Goal: Task Accomplishment & Management: Manage account settings

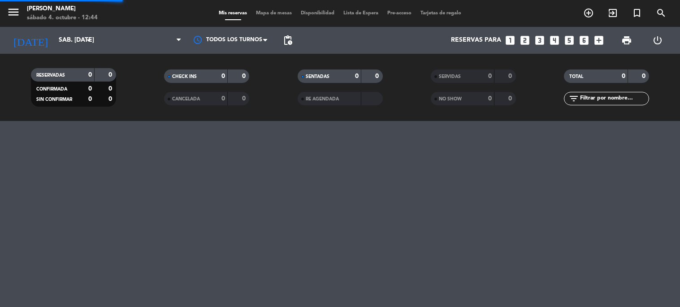
click at [616, 99] on input "text" at bounding box center [613, 99] width 69 height 10
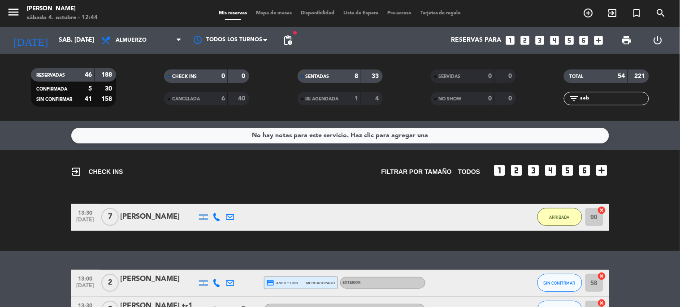
scroll to position [50, 0]
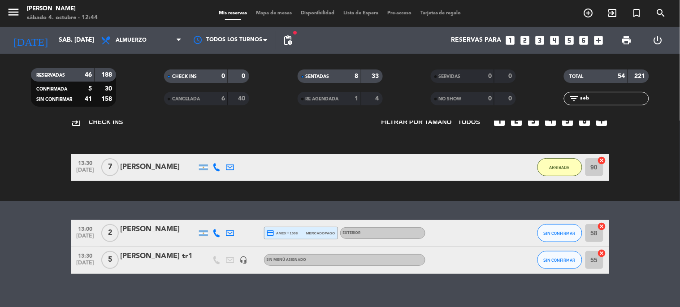
type input "seb"
click at [555, 237] on button "SIN CONFIRMAR" at bounding box center [559, 233] width 45 height 18
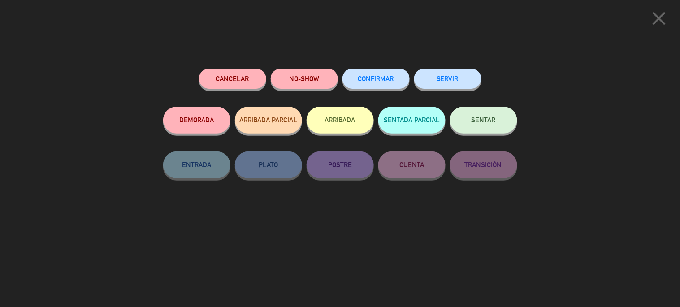
click at [355, 136] on div "ARRIBADA" at bounding box center [340, 129] width 67 height 45
click at [355, 123] on button "ARRIBADA" at bounding box center [340, 120] width 67 height 27
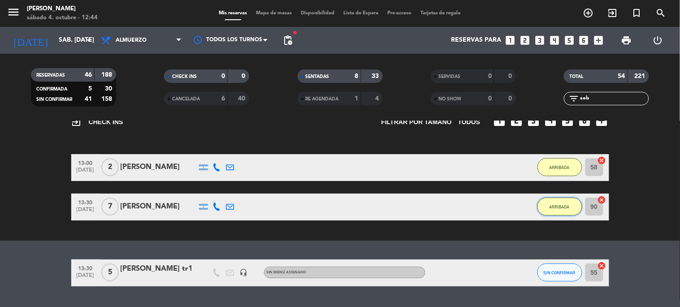
click at [546, 209] on button "ARRIBADA" at bounding box center [559, 207] width 45 height 18
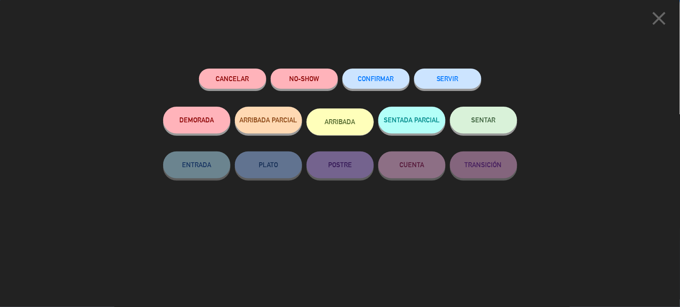
click at [477, 124] on span "SENTAR" at bounding box center [483, 120] width 24 height 8
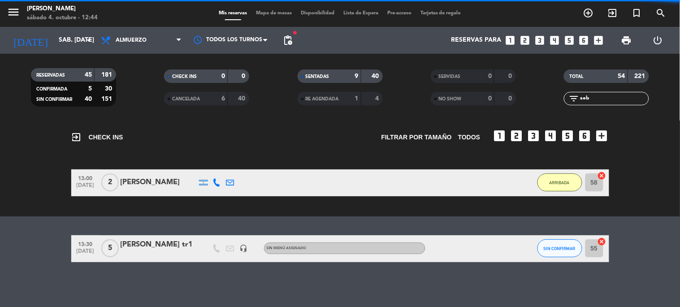
scroll to position [34, 0]
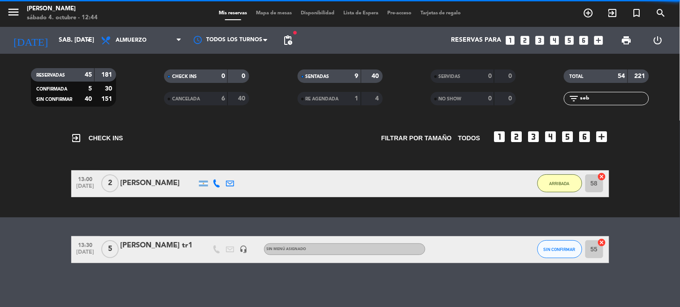
click at [279, 14] on span "Mapa de mesas" at bounding box center [273, 13] width 45 height 5
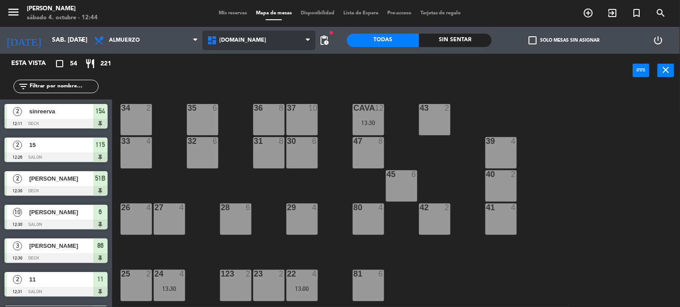
click at [252, 41] on span "[DOMAIN_NAME]" at bounding box center [259, 40] width 113 height 20
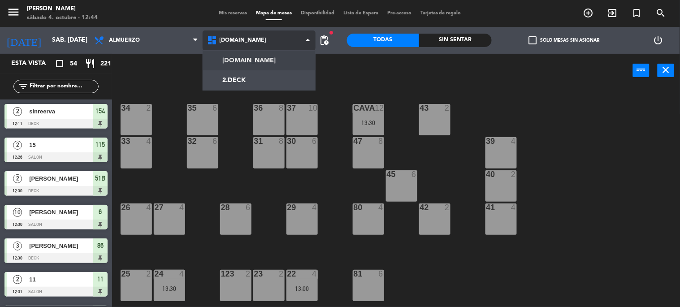
click at [251, 73] on ng-component "menu Gardiner sábado 4. octubre - 12:44 Mis reservas Mapa de mesas Disponibilid…" at bounding box center [340, 153] width 680 height 307
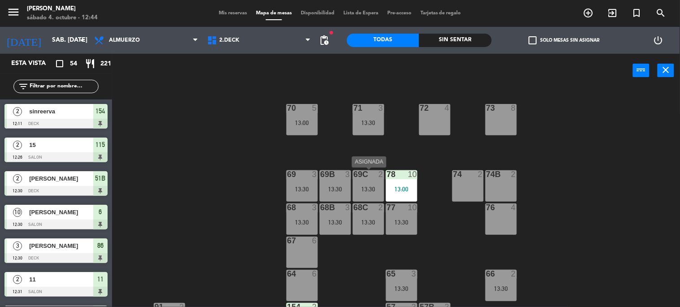
click at [369, 185] on div "69C 2 13:30" at bounding box center [368, 185] width 31 height 31
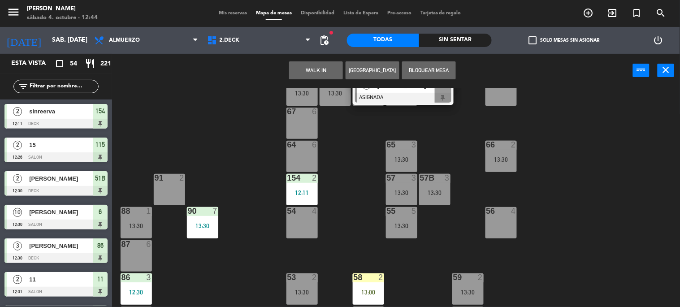
scroll to position [192, 0]
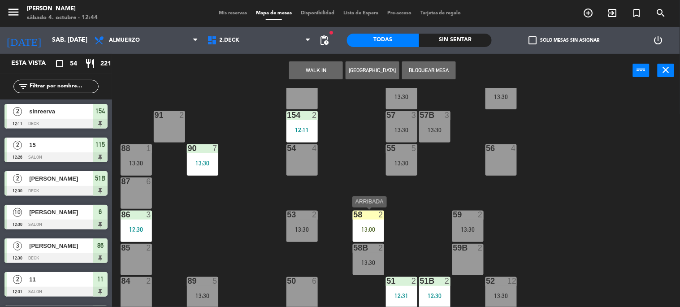
click at [376, 226] on div "13:00" at bounding box center [368, 229] width 31 height 7
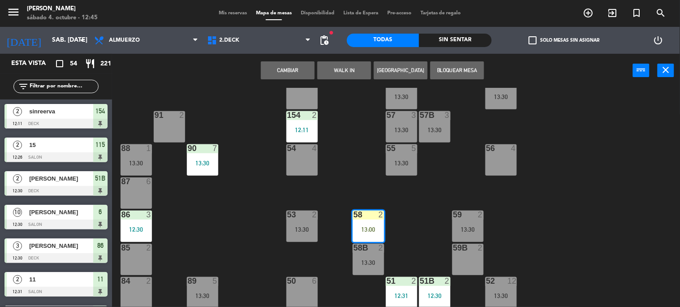
click at [306, 75] on button "Cambiar" at bounding box center [288, 70] width 54 height 18
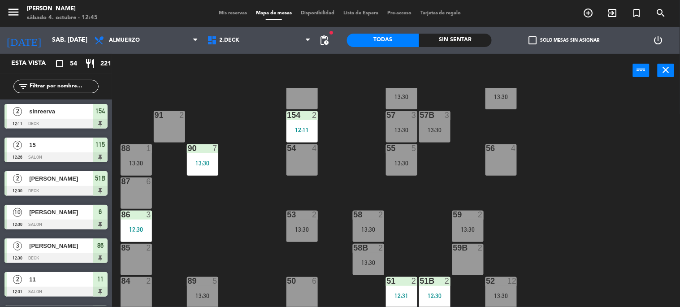
scroll to position [0, 0]
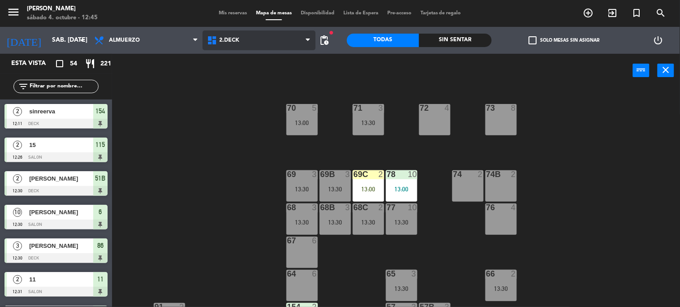
click at [236, 43] on span "2.DECK" at bounding box center [230, 40] width 20 height 6
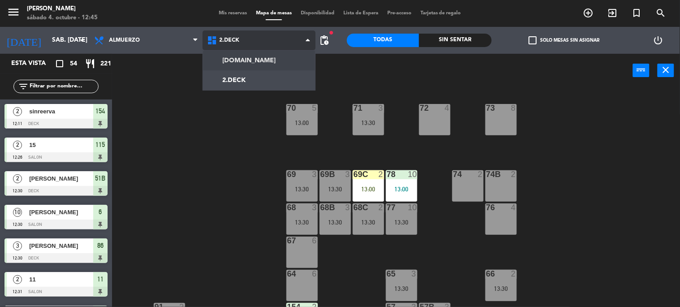
click at [236, 52] on div "[DOMAIN_NAME] [DOMAIN_NAME] [DOMAIN_NAME] [DOMAIN_NAME] [DOMAIN_NAME]" at bounding box center [259, 40] width 113 height 27
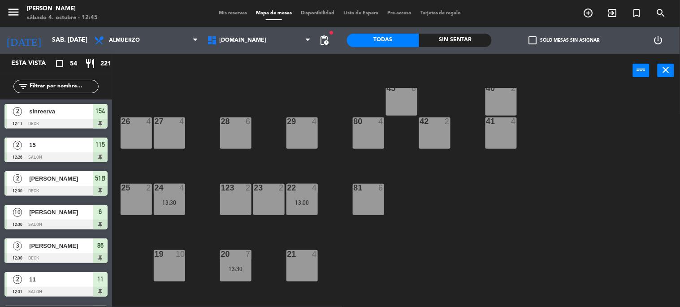
scroll to position [99, 0]
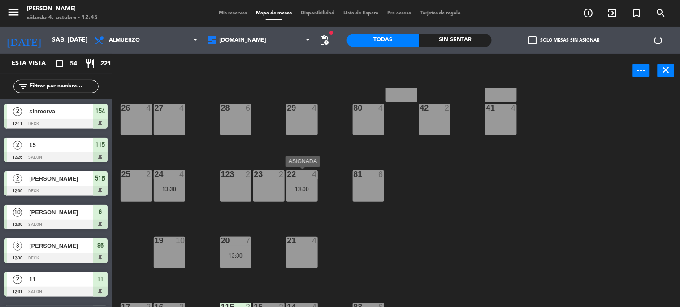
click at [310, 197] on div "22 4 13:00" at bounding box center [301, 185] width 31 height 31
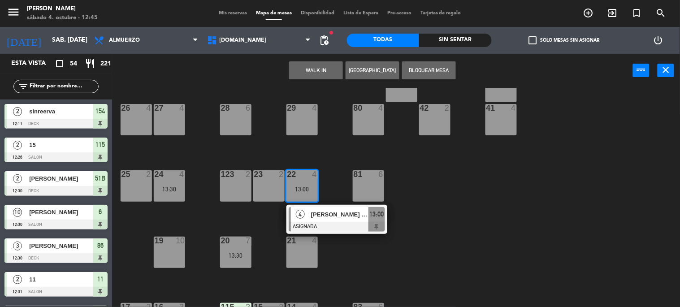
click at [328, 212] on span "[PERSON_NAME] TR" at bounding box center [339, 214] width 57 height 9
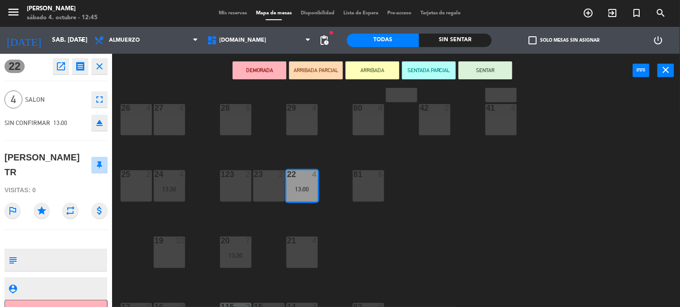
click at [477, 73] on button "SENTAR" at bounding box center [485, 70] width 54 height 18
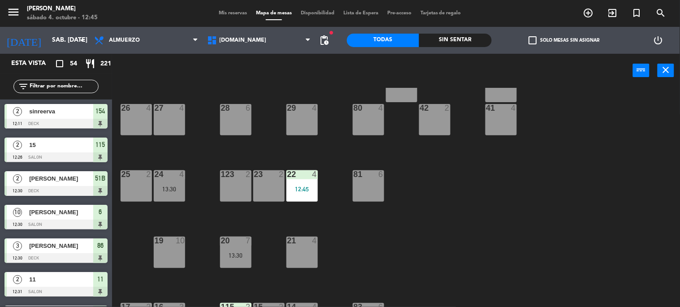
scroll to position [0, 0]
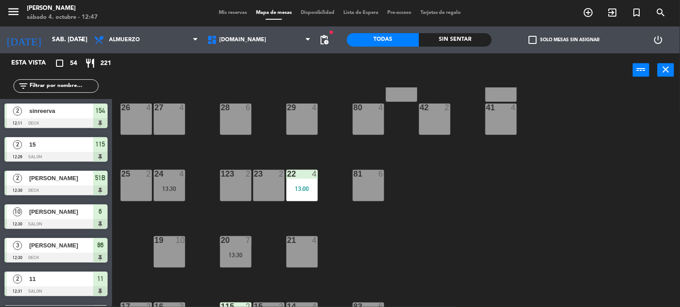
click at [482, 189] on div "34 2 35 6 36 8 43 2 37 10 CAVA 12 13:30 33 4 32 6 31 8 30 6 47 8 39 4 45 6 40 2…" at bounding box center [399, 197] width 561 height 220
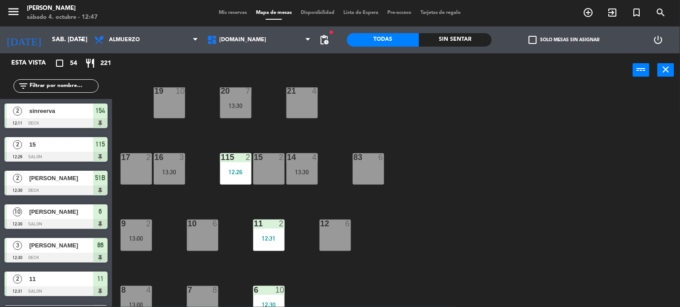
scroll to position [324, 0]
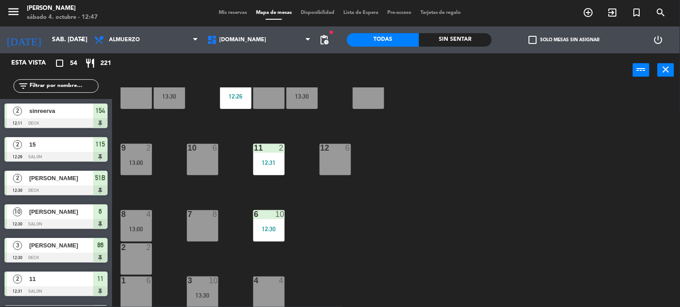
click at [48, 82] on input "text" at bounding box center [63, 86] width 69 height 10
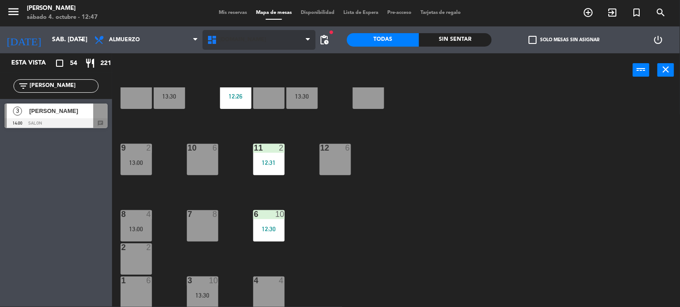
click at [276, 36] on span "[DOMAIN_NAME]" at bounding box center [259, 40] width 113 height 20
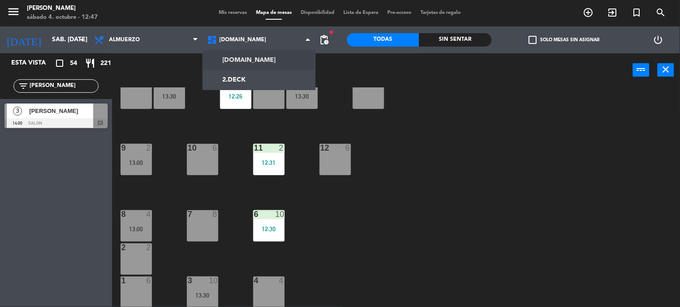
click at [257, 79] on ng-component "menu Gardiner sábado 4. octubre - 12:47 Mis reservas Mapa de mesas Disponibilid…" at bounding box center [340, 153] width 680 height 307
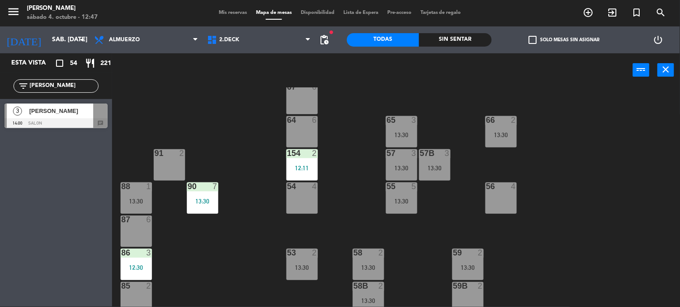
scroll to position [142, 0]
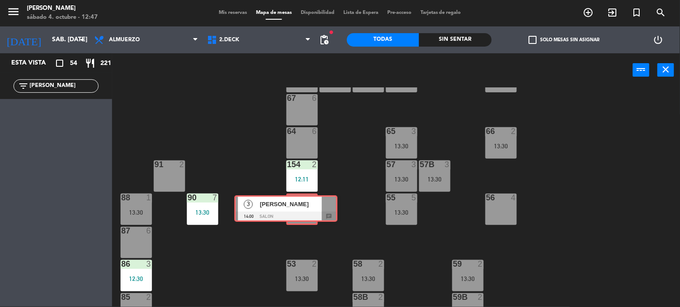
drag, startPoint x: 79, startPoint y: 119, endPoint x: 300, endPoint y: 206, distance: 237.6
click at [300, 206] on div "Esta vista crop_square 54 restaurant 221 filter_list [PERSON_NAME] 3 [PERSON_NA…" at bounding box center [340, 180] width 680 height 254
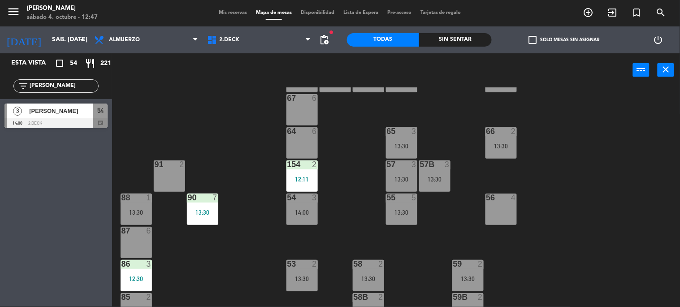
click at [349, 186] on div "71 3 13:30 72 4 73 8 70 5 13:00 74 2 74B 2 69 3 13:30 69B 3 13:30 69C 2 13:00 7…" at bounding box center [399, 197] width 561 height 220
click at [48, 84] on input "[PERSON_NAME]" at bounding box center [63, 86] width 69 height 10
type input "l"
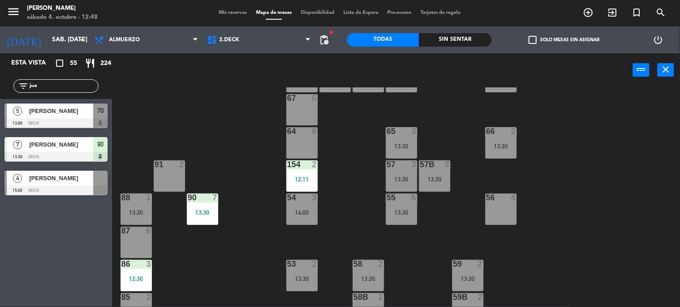
type input "jua"
click at [196, 111] on div "71 3 13:30 72 4 73 8 70 5 13:00 74 2 74B 2 69 3 13:30 69B 3 13:30 69C 2 13:00 7…" at bounding box center [399, 197] width 561 height 220
click at [46, 117] on div "[PERSON_NAME]" at bounding box center [60, 111] width 65 height 15
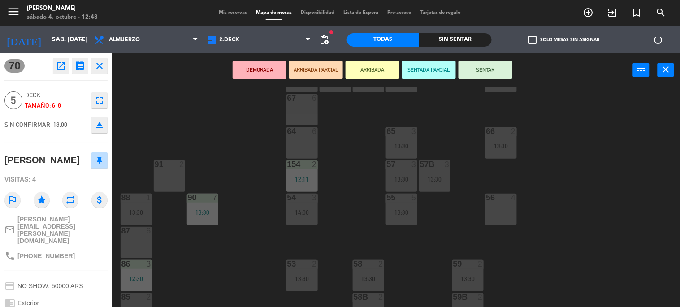
click at [359, 66] on button "ARRIBADA" at bounding box center [373, 70] width 54 height 18
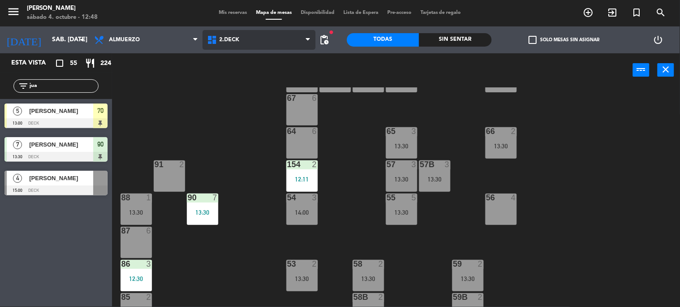
click at [260, 43] on span "2.DECK" at bounding box center [259, 40] width 113 height 20
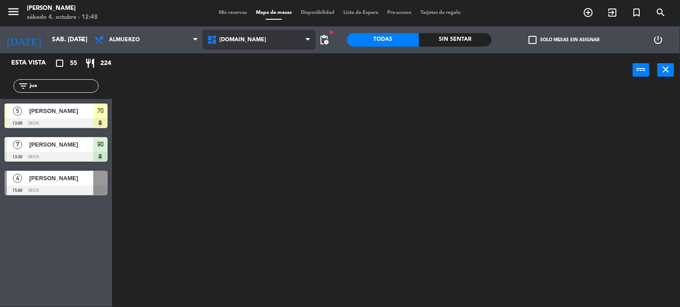
click at [260, 56] on ng-component "menu Gardiner sábado 4. octubre - 12:48 Mis reservas Mapa de mesas Disponibilid…" at bounding box center [340, 153] width 680 height 307
click at [256, 47] on span "[DOMAIN_NAME]" at bounding box center [259, 40] width 113 height 20
click at [254, 73] on ng-component "menu Gardiner sábado 4. octubre - 12:48 Mis reservas Mapa de mesas Disponibilid…" at bounding box center [340, 153] width 680 height 307
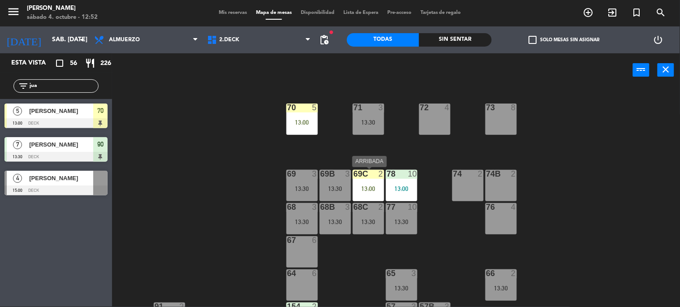
click at [374, 182] on div "69C 2 13:00" at bounding box center [368, 185] width 31 height 31
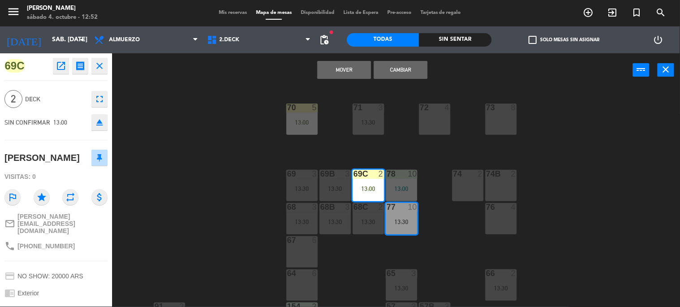
click at [463, 72] on div "Mover Cambiar power_input close" at bounding box center [372, 70] width 521 height 34
click at [387, 157] on div "71 3 13:30 72 4 73 8 70 5 13:00 74 2 74B 2 69 3 13:30 69B 3 13:30 69C 2 13:00 7…" at bounding box center [399, 197] width 561 height 220
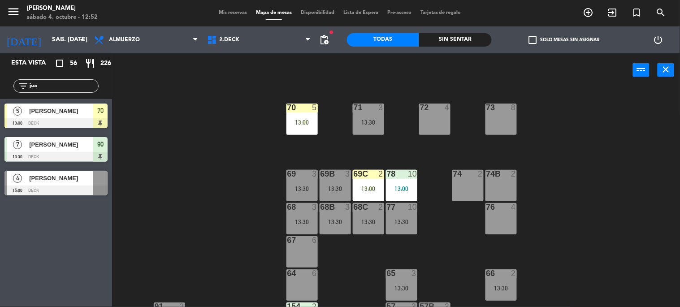
click at [378, 183] on div "69C 2 13:00" at bounding box center [368, 185] width 31 height 31
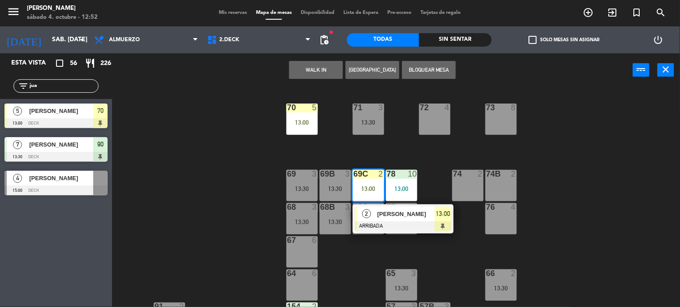
click at [437, 214] on span "13:00" at bounding box center [443, 213] width 14 height 11
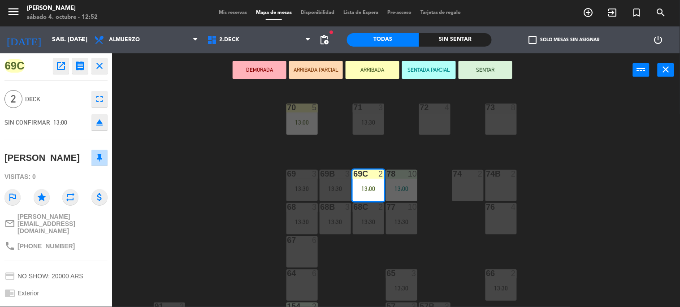
click at [483, 74] on button "SENTAR" at bounding box center [485, 70] width 54 height 18
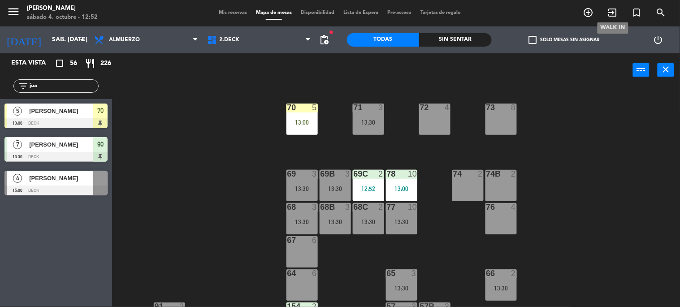
click at [614, 14] on icon "exit_to_app" at bounding box center [612, 12] width 11 height 11
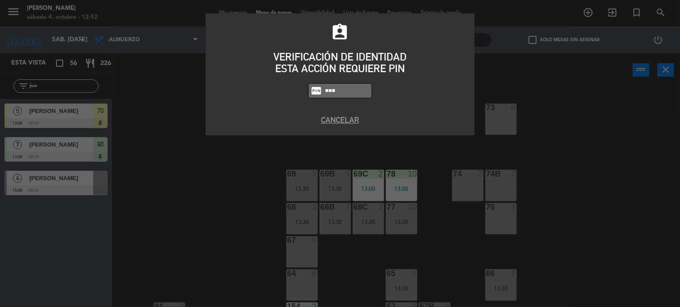
type input "4307"
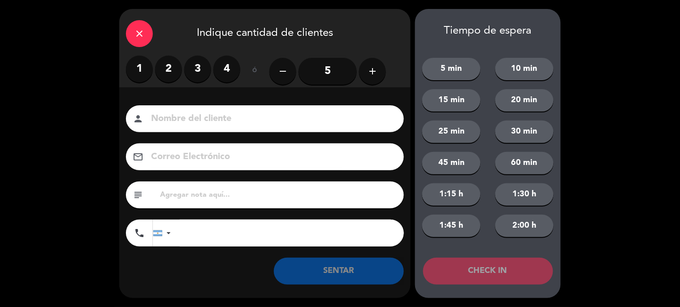
click at [171, 64] on label "2" at bounding box center [168, 69] width 27 height 27
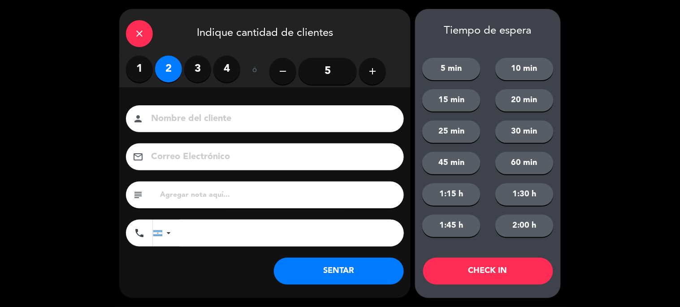
click at [208, 118] on input at bounding box center [271, 119] width 242 height 16
type input "sinre"
click at [454, 281] on button "CHECK IN" at bounding box center [488, 271] width 130 height 27
click at [150, 30] on div "close" at bounding box center [139, 33] width 27 height 27
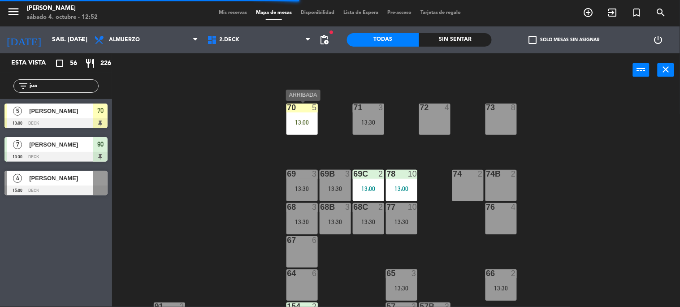
click at [306, 133] on div "70 5 13:00" at bounding box center [301, 119] width 31 height 31
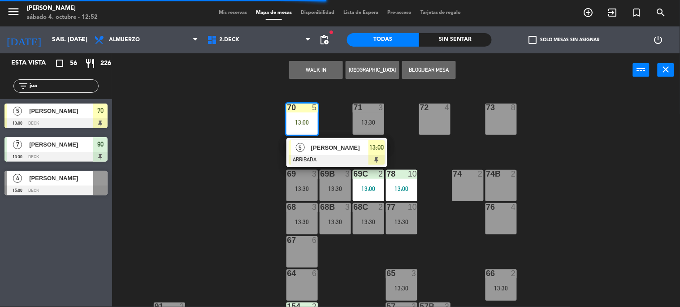
click at [321, 150] on span "[PERSON_NAME]" at bounding box center [339, 147] width 57 height 9
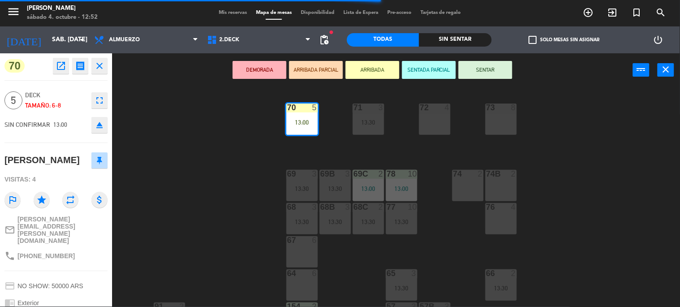
click at [481, 79] on div "DEMORADA ARRIBADA PARCIAL ARRIBADA SENTADA PARCIAL SENTAR power_input close" at bounding box center [372, 70] width 521 height 34
click at [480, 70] on button "SENTAR" at bounding box center [485, 70] width 54 height 18
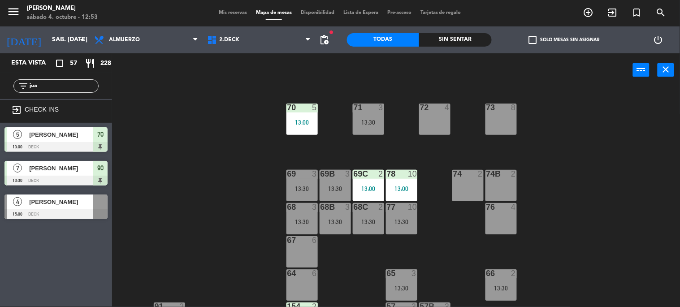
click at [106, 169] on div "90" at bounding box center [100, 168] width 14 height 15
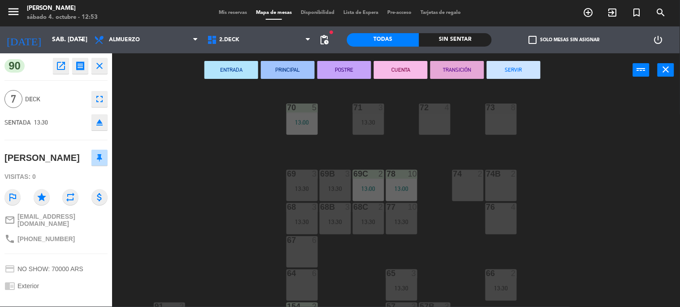
click at [230, 151] on div "71 3 13:30 72 4 73 8 70 5 13:00 74 2 74B 2 69 3 13:30 69B 3 13:30 69C 2 13:00 7…" at bounding box center [399, 197] width 561 height 220
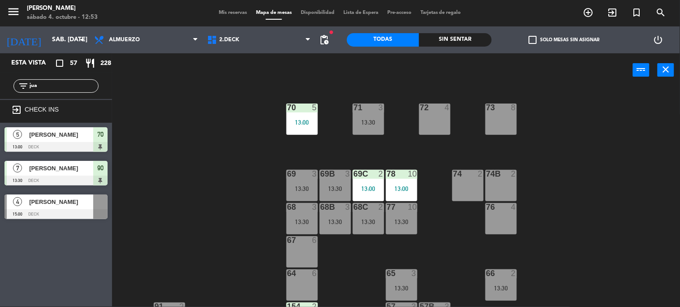
drag, startPoint x: 40, startPoint y: 87, endPoint x: 0, endPoint y: 95, distance: 41.0
click at [0, 95] on div "filter_list jua" at bounding box center [56, 86] width 112 height 26
click at [186, 201] on div "71 3 13:30 72 4 73 8 70 5 13:00 74 2 74B 2 69 3 13:30 69B 3 13:30 69C 2 13:00 7…" at bounding box center [399, 197] width 561 height 220
click at [66, 85] on input "[PERSON_NAME]" at bounding box center [63, 86] width 69 height 10
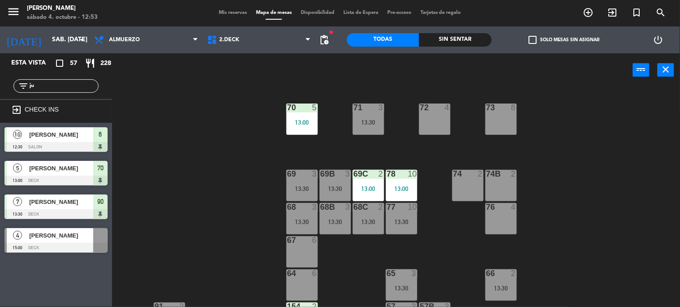
type input "j"
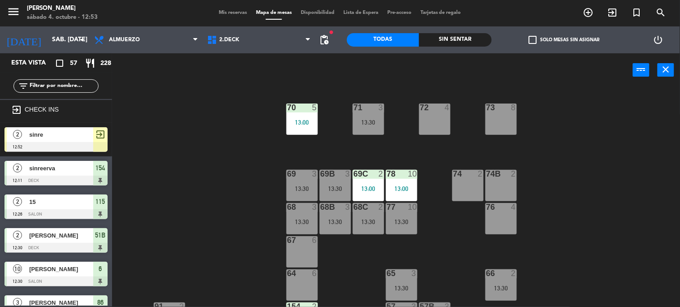
click at [192, 99] on div "71 3 13:30 72 4 73 8 70 5 13:00 74 2 74B 2 69 3 13:30 69B 3 13:30 69C 2 13:00 7…" at bounding box center [399, 197] width 561 height 220
click at [61, 88] on input "text" at bounding box center [63, 86] width 69 height 10
click at [71, 84] on input "text" at bounding box center [63, 86] width 69 height 10
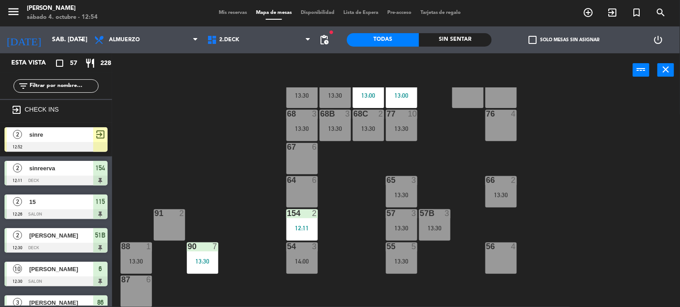
scroll to position [92, 0]
click at [563, 151] on div "71 3 13:30 72 4 73 8 70 5 13:00 74 2 74B 2 69 3 13:30 69B 3 13:30 69C 2 13:00 7…" at bounding box center [399, 197] width 561 height 220
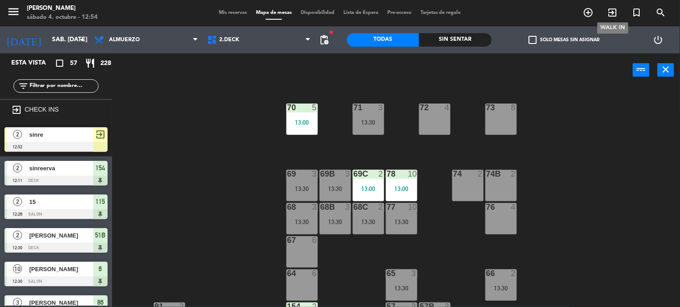
click at [605, 15] on span "exit_to_app" at bounding box center [613, 12] width 24 height 15
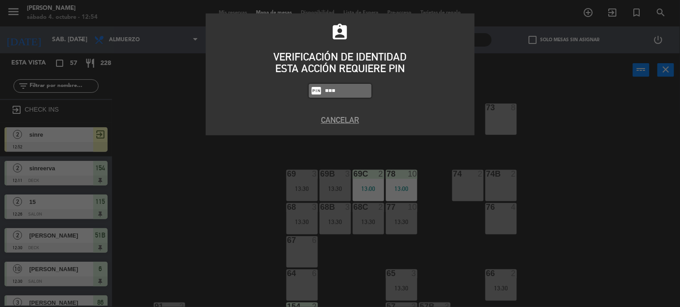
type input "4307"
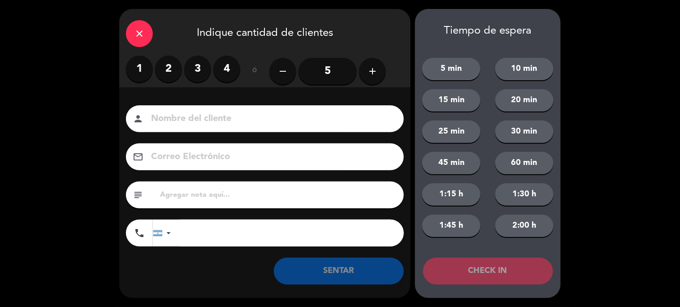
click at [199, 73] on label "3" at bounding box center [197, 69] width 27 height 27
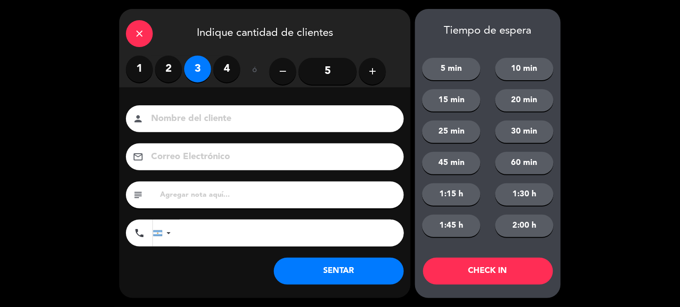
click at [211, 120] on input at bounding box center [271, 119] width 242 height 16
type input "sinre"
click at [503, 275] on button "CHECK IN" at bounding box center [488, 271] width 130 height 27
click at [149, 32] on div "close" at bounding box center [139, 33] width 27 height 27
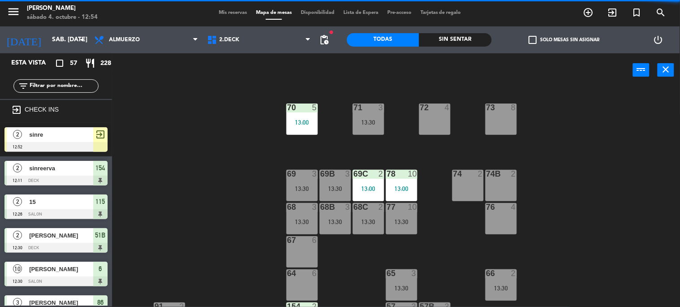
click at [59, 94] on div "filter_list" at bounding box center [56, 86] width 112 height 26
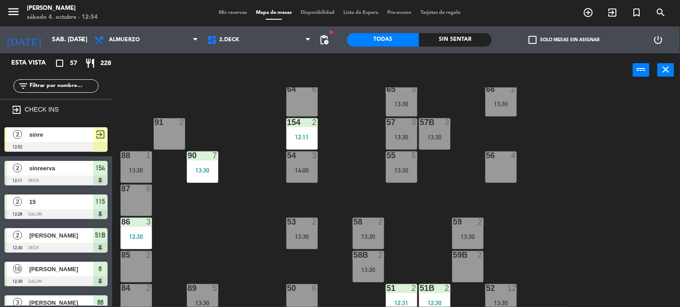
scroll to position [192, 0]
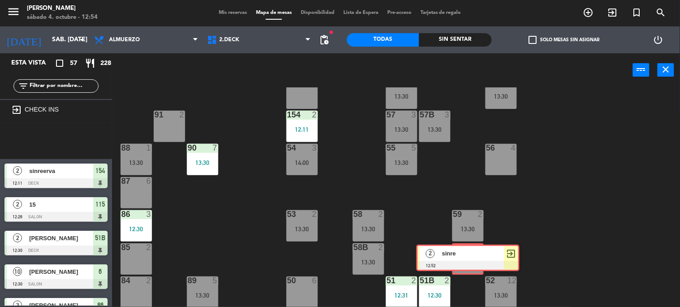
drag, startPoint x: 52, startPoint y: 147, endPoint x: 463, endPoint y: 263, distance: 427.6
click at [463, 263] on div "Esta vista crop_square 57 restaurant 228 filter_list exit_to_app CHECK INS 2 si…" at bounding box center [340, 180] width 680 height 254
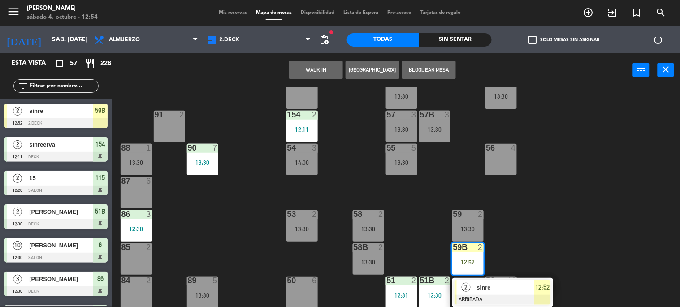
click at [472, 285] on div "2" at bounding box center [466, 287] width 19 height 15
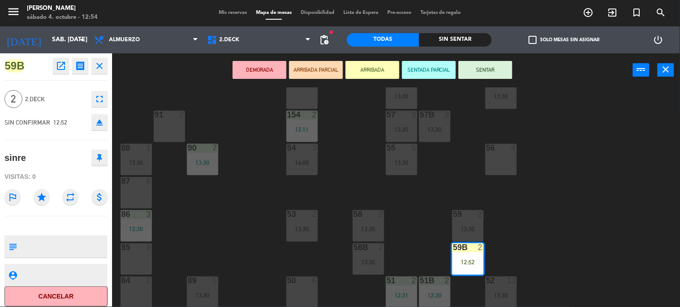
click at [476, 72] on button "SENTAR" at bounding box center [485, 70] width 54 height 18
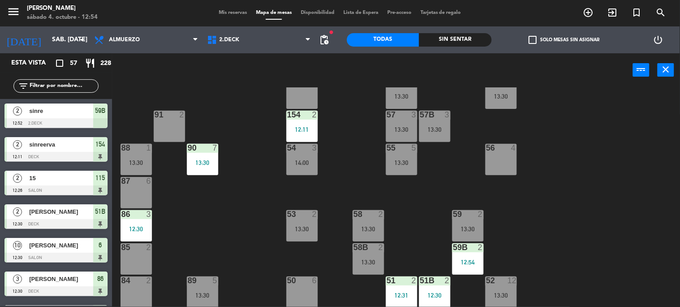
scroll to position [0, 0]
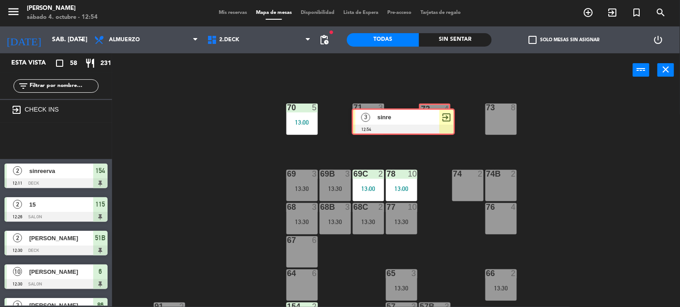
drag, startPoint x: 87, startPoint y: 136, endPoint x: 440, endPoint y: 114, distance: 352.9
click at [438, 116] on div "Esta vista crop_square 58 restaurant 231 filter_list exit_to_app CHECK INS 3 si…" at bounding box center [340, 180] width 680 height 254
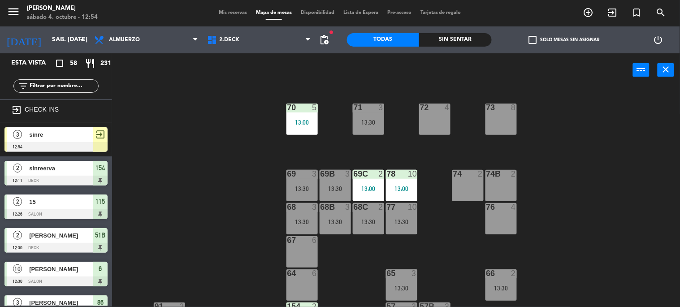
click at [237, 9] on div "Mis reservas Mapa de mesas Disponibilidad Lista de Espera Pre-acceso Tarjetas d…" at bounding box center [339, 13] width 251 height 8
click at [235, 16] on div "Mis reservas Mapa de mesas Disponibilidad Lista de Espera Pre-acceso Tarjetas d…" at bounding box center [339, 13] width 251 height 8
click at [232, 10] on span "Mis reservas" at bounding box center [232, 12] width 37 height 5
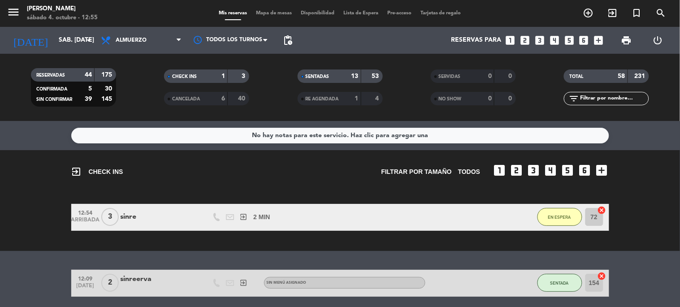
click at [281, 11] on span "Mapa de mesas" at bounding box center [273, 13] width 45 height 5
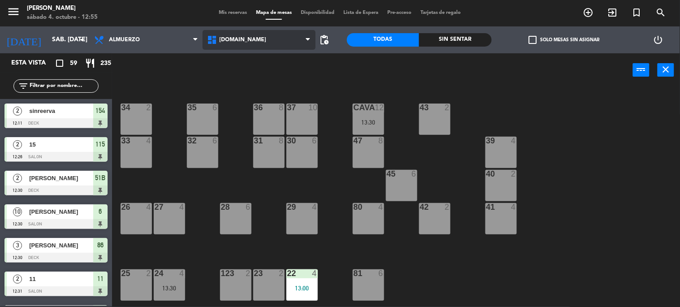
click at [247, 48] on span "[DOMAIN_NAME]" at bounding box center [259, 40] width 113 height 20
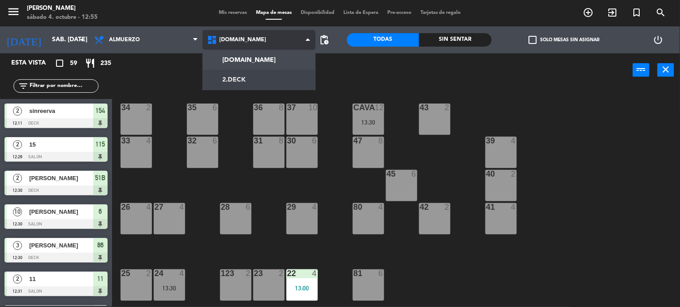
click at [247, 80] on ng-component "menu Gardiner sábado 4. octubre - 12:55 Mis reservas Mapa de mesas Disponibilid…" at bounding box center [340, 153] width 680 height 307
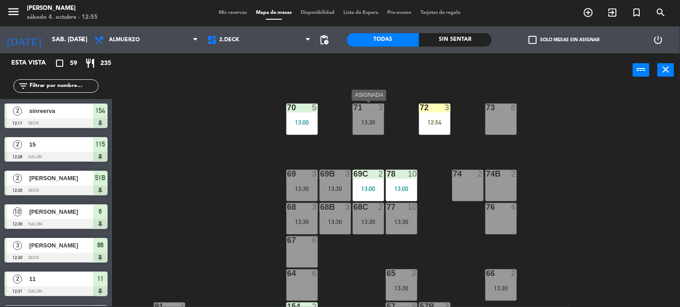
drag, startPoint x: 379, startPoint y: 122, endPoint x: 424, endPoint y: 123, distance: 45.7
click at [381, 122] on div "13:30" at bounding box center [368, 122] width 31 height 6
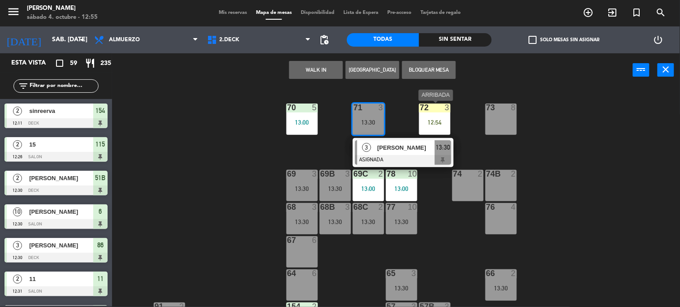
click at [428, 122] on div "12:54" at bounding box center [434, 122] width 31 height 6
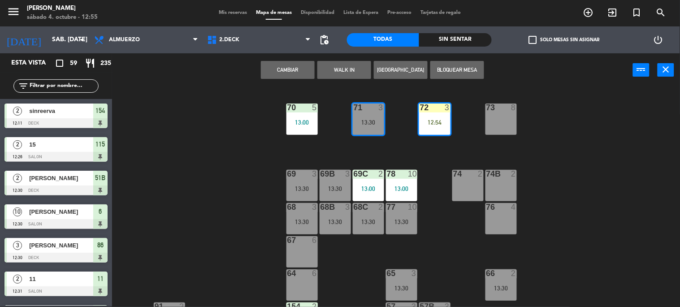
click at [302, 65] on button "Cambiar" at bounding box center [288, 70] width 54 height 18
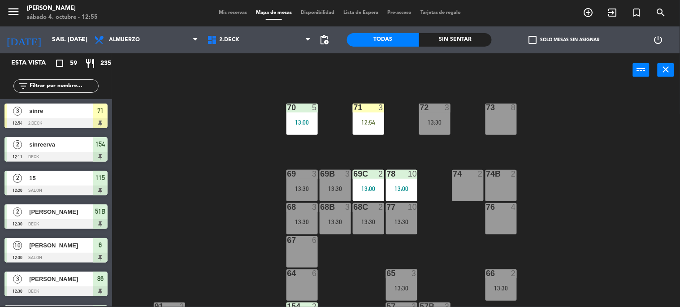
click at [382, 124] on div "12:54" at bounding box center [368, 122] width 31 height 6
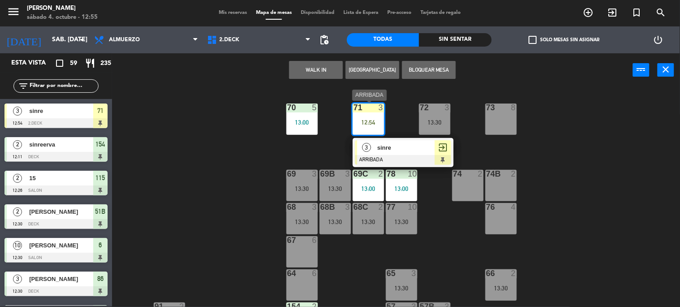
click at [390, 142] on div "sinre" at bounding box center [405, 147] width 58 height 15
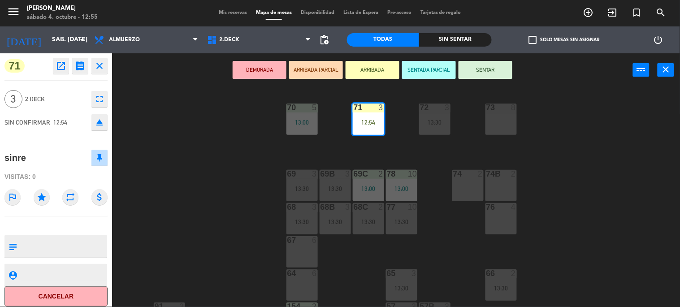
click at [497, 64] on button "SENTAR" at bounding box center [485, 70] width 54 height 18
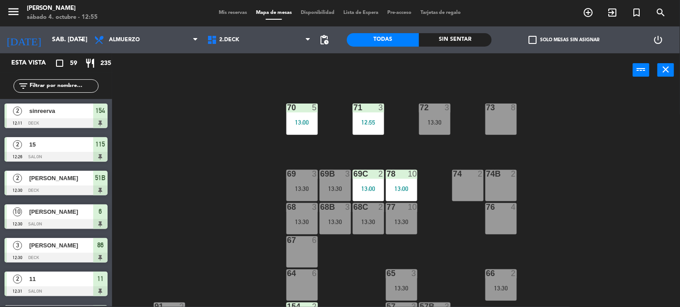
click at [536, 36] on span "check_box_outline_blank" at bounding box center [532, 40] width 8 height 8
click at [564, 40] on input "check_box_outline_blank Solo mesas sin asignar" at bounding box center [564, 40] width 0 height 0
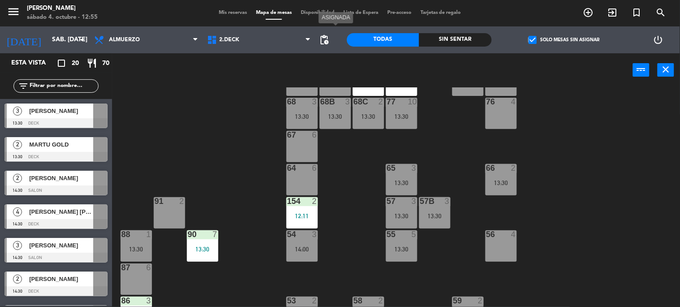
scroll to position [192, 0]
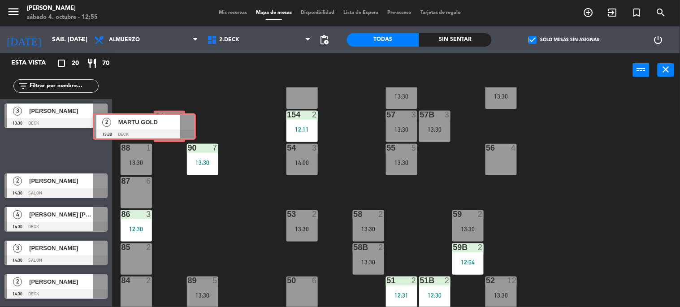
drag, startPoint x: 74, startPoint y: 149, endPoint x: 165, endPoint y: 125, distance: 93.6
click at [165, 125] on div "Esta vista crop_square 20 restaurant 70 filter_list 3 [PERSON_NAME] 13:30 DECK …" at bounding box center [340, 180] width 680 height 254
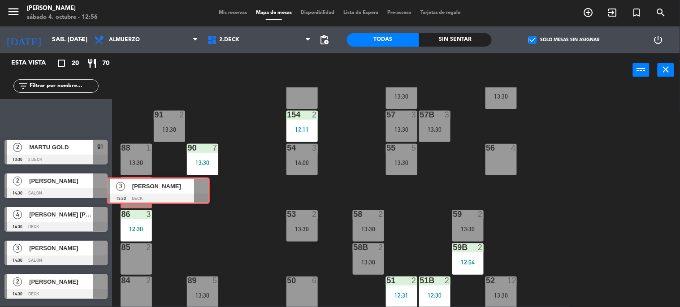
drag, startPoint x: 26, startPoint y: 110, endPoint x: 129, endPoint y: 185, distance: 128.0
click at [128, 185] on div "Esta vista crop_square 20 restaurant 70 filter_list 3 [PERSON_NAME] 13:30 DECK …" at bounding box center [340, 180] width 680 height 254
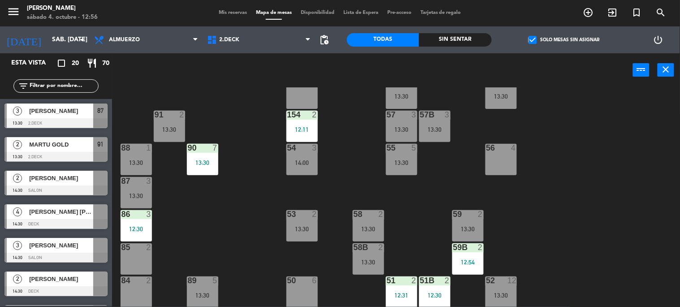
click at [195, 199] on div "71 3 12:55 72 3 13:30 73 8 70 5 13:00 74 2 74B 2 69 3 13:30 69B 3 13:30 69C 2 1…" at bounding box center [399, 197] width 561 height 220
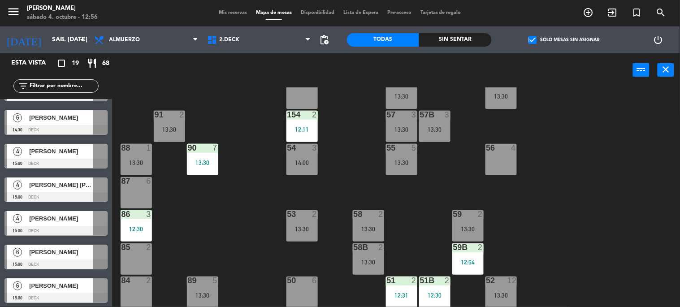
scroll to position [398, 0]
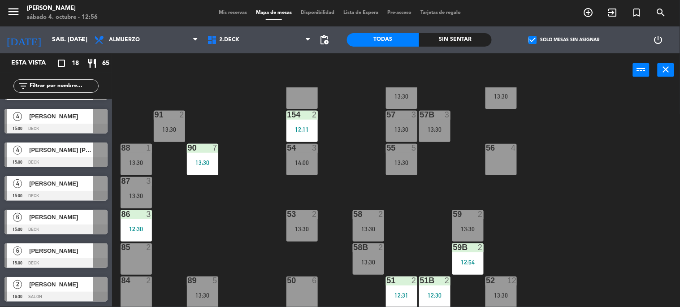
click at [199, 223] on div "71 3 12:55 72 3 13:30 73 8 70 5 13:00 74 2 74B 2 69 3 13:30 69B 3 13:30 69C 2 1…" at bounding box center [399, 197] width 561 height 220
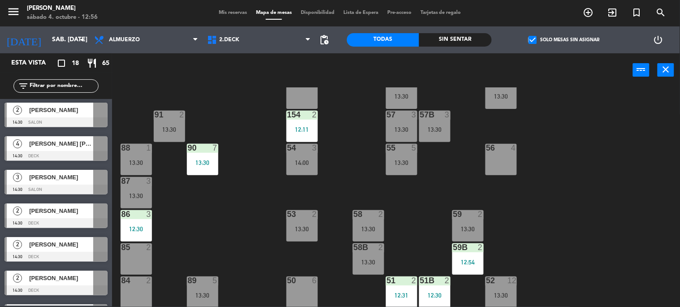
scroll to position [0, 0]
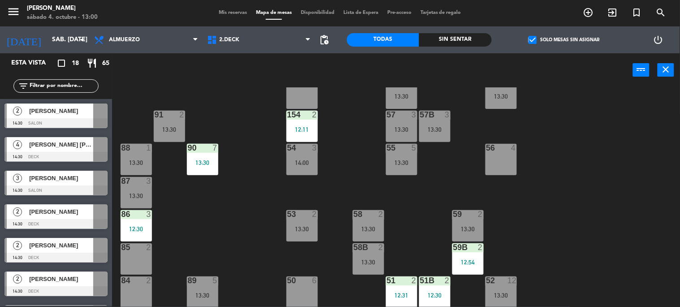
click at [79, 90] on input "text" at bounding box center [63, 86] width 69 height 10
click at [531, 36] on span "check_box" at bounding box center [532, 40] width 8 height 8
click at [564, 40] on input "check_box Solo mesas sin asignar" at bounding box center [564, 40] width 0 height 0
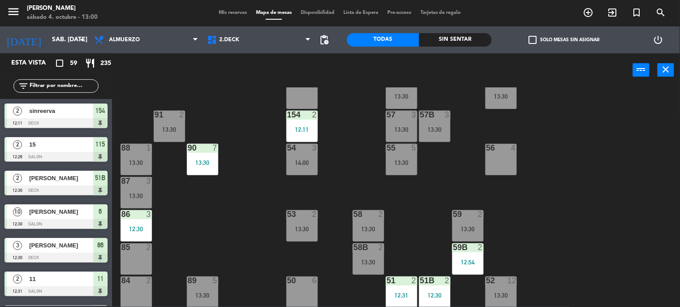
click at [94, 83] on input "text" at bounding box center [63, 86] width 69 height 10
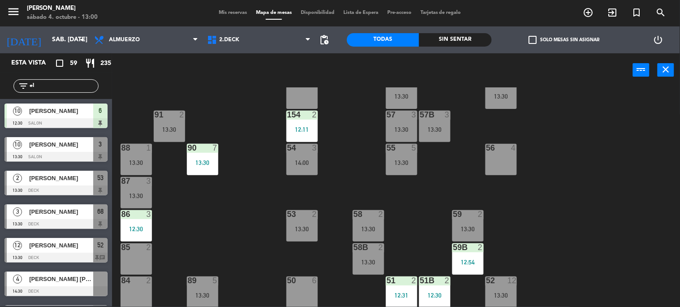
type input "e"
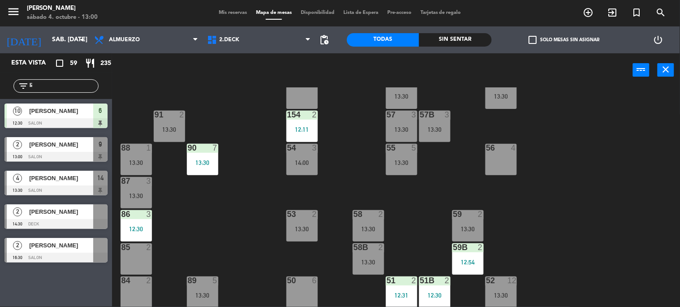
click at [253, 95] on div "71 3 12:55 72 3 13:30 73 8 70 5 13:00 74 2 74B 2 69 3 13:30 69B 3 13:30 69C 2 1…" at bounding box center [399, 197] width 561 height 220
click at [57, 88] on input "li" at bounding box center [63, 86] width 69 height 10
type input "l"
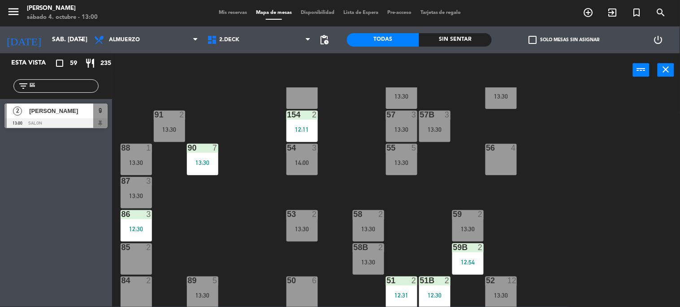
type input "lili"
click at [32, 198] on div "Esta vista crop_square 59 restaurant 235 filter_list lili 2 [PERSON_NAME] 13:00…" at bounding box center [56, 179] width 112 height 253
click at [38, 120] on div "2 [PERSON_NAME] 13:00 SALON 9" at bounding box center [56, 116] width 112 height 34
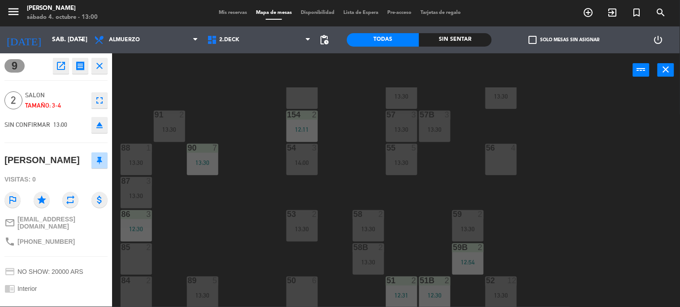
click at [256, 177] on div "71 3 12:55 72 3 13:30 73 8 70 5 13:00 74 2 74B 2 69 3 13:30 69B 3 13:30 69C 2 1…" at bounding box center [399, 197] width 561 height 220
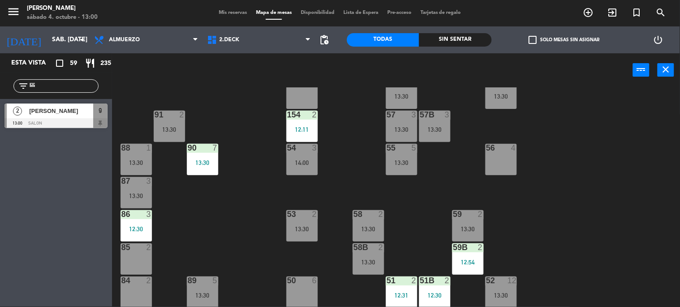
click at [70, 121] on div at bounding box center [55, 123] width 103 height 10
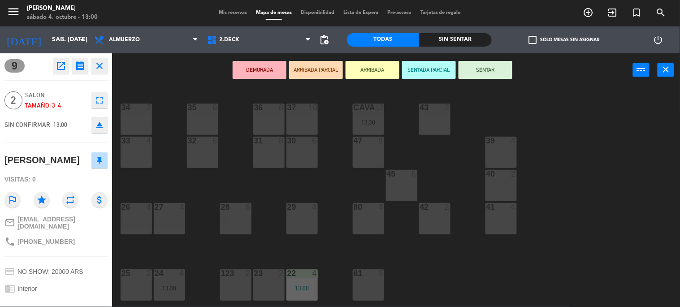
click at [385, 77] on button "ARRIBADA" at bounding box center [373, 70] width 54 height 18
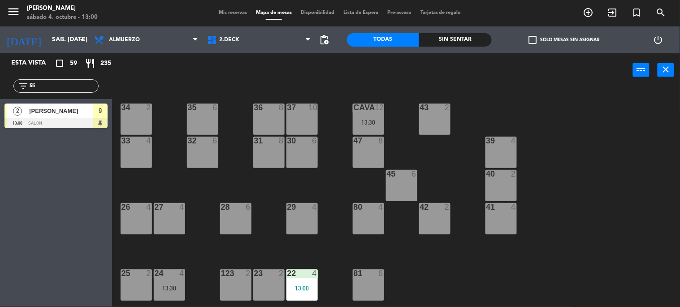
drag, startPoint x: 38, startPoint y: 91, endPoint x: 18, endPoint y: 91, distance: 20.2
click at [18, 91] on div "filter_list lili" at bounding box center [55, 85] width 85 height 13
click at [0, 195] on div "Esta vista crop_square 59 restaurant 235 filter_list edu 10 [PERSON_NAME] 13:00…" at bounding box center [56, 179] width 112 height 253
click at [79, 82] on input "edu" at bounding box center [63, 86] width 69 height 10
type input "e"
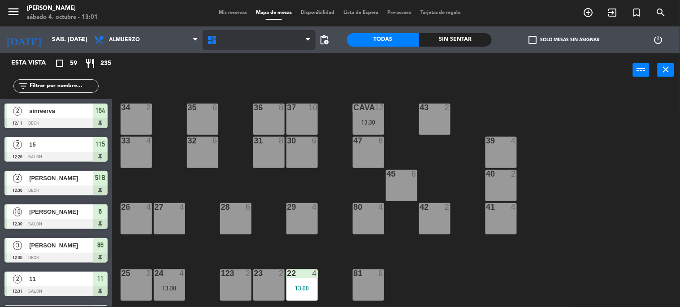
click at [272, 31] on span "2.DECK" at bounding box center [259, 40] width 113 height 20
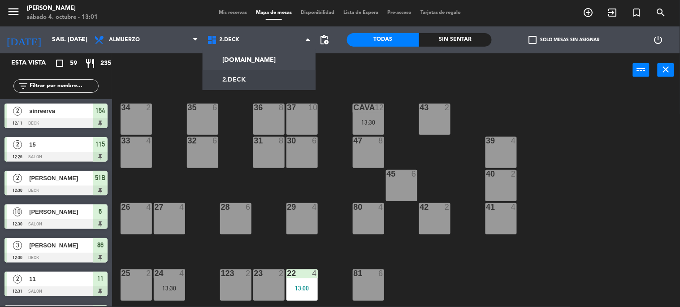
click at [245, 81] on ng-component "menu Gardiner sábado 4. octubre - 13:01 Mis reservas Mapa de mesas Disponibilid…" at bounding box center [340, 153] width 680 height 307
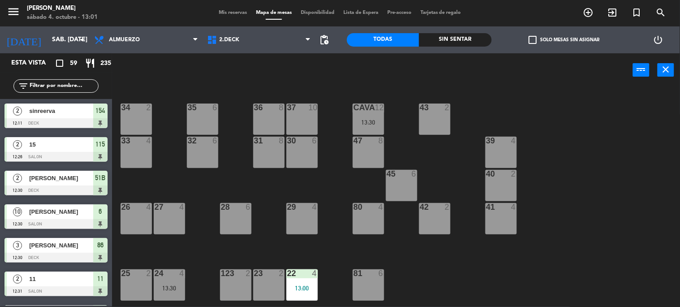
scroll to position [324, 0]
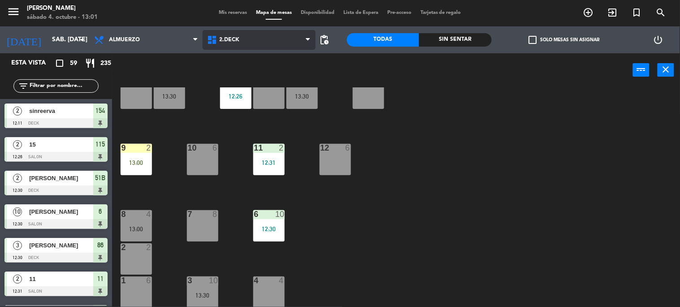
click at [233, 38] on span "2.DECK" at bounding box center [230, 40] width 20 height 6
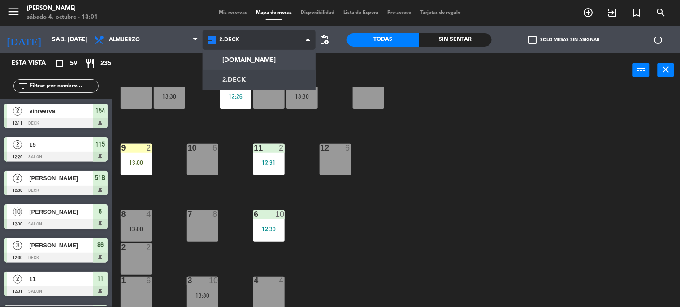
click at [235, 48] on span "2.DECK" at bounding box center [259, 40] width 113 height 20
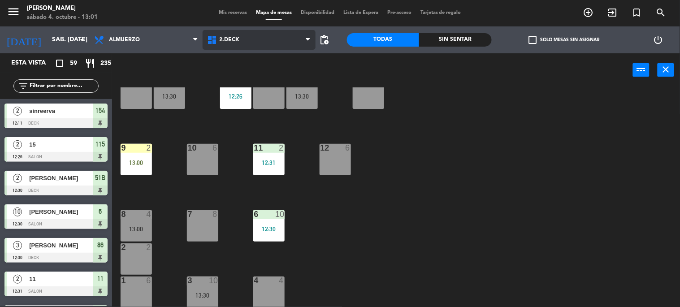
click at [237, 37] on span "2.DECK" at bounding box center [230, 40] width 20 height 6
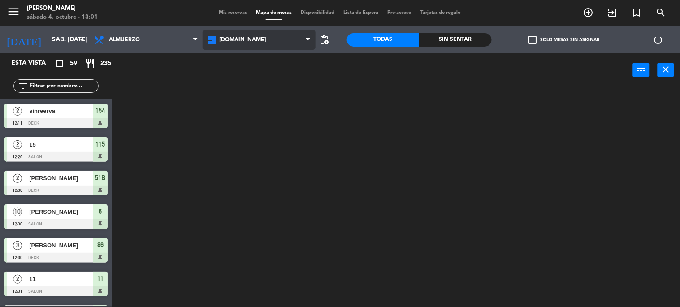
click at [234, 53] on ng-component "menu Gardiner sábado 4. octubre - 13:01 Mis reservas Mapa de mesas Disponibilid…" at bounding box center [340, 153] width 680 height 307
drag, startPoint x: 234, startPoint y: 42, endPoint x: 231, endPoint y: 64, distance: 21.7
click at [235, 43] on span "[DOMAIN_NAME]" at bounding box center [243, 40] width 47 height 6
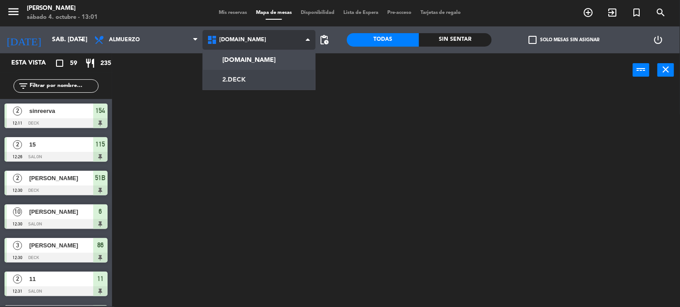
click at [231, 77] on ng-component "menu Gardiner sábado 4. octubre - 13:01 Mis reservas Mapa de mesas Disponibilid…" at bounding box center [340, 153] width 680 height 307
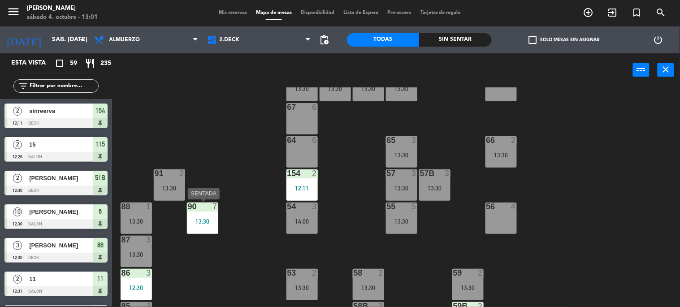
scroll to position [192, 0]
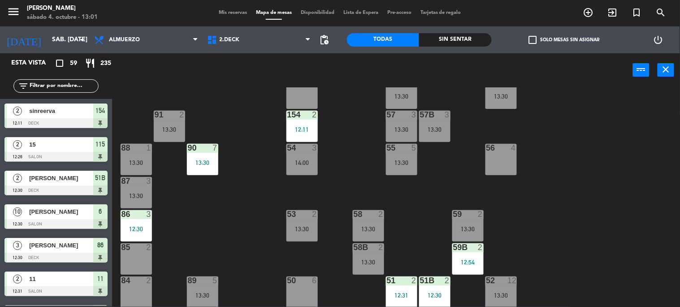
click at [74, 84] on input "text" at bounding box center [63, 86] width 69 height 10
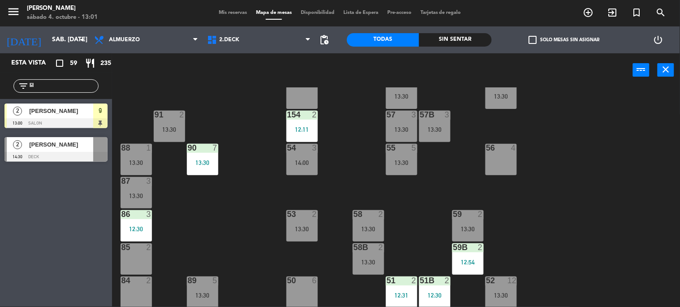
type input "lil"
click at [220, 225] on div "71 3 12:55 72 3 13:30 73 8 70 5 13:00 74 2 74B 2 69 3 13:30 69B 3 13:30 69C 2 1…" at bounding box center [399, 197] width 561 height 220
click at [288, 225] on div "13:30" at bounding box center [301, 228] width 31 height 7
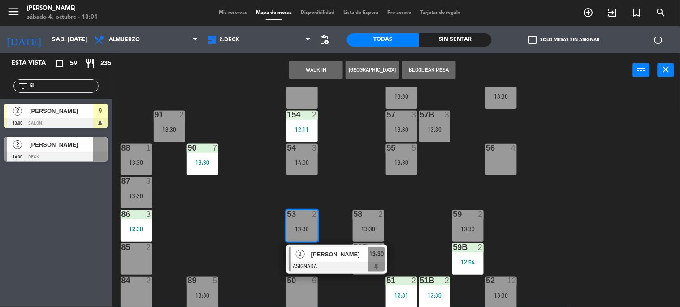
click at [147, 281] on div "2" at bounding box center [148, 281] width 5 height 8
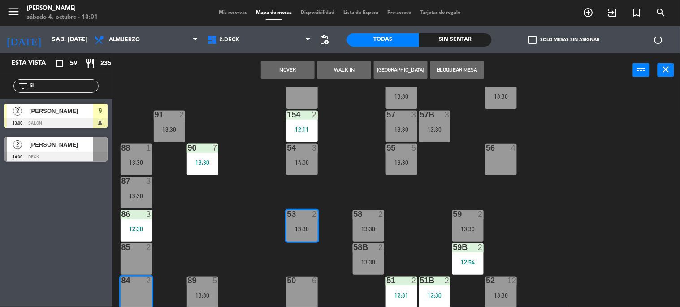
click at [297, 72] on button "Mover" at bounding box center [288, 70] width 54 height 18
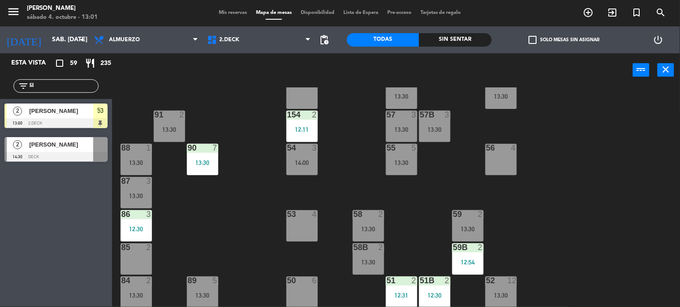
drag, startPoint x: 54, startPoint y: 121, endPoint x: 295, endPoint y: 229, distance: 264.2
click at [300, 222] on div "53 4" at bounding box center [301, 225] width 31 height 31
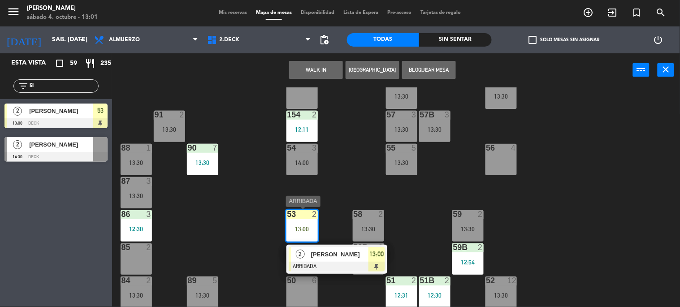
click at [321, 260] on div "[PERSON_NAME]" at bounding box center [339, 254] width 58 height 15
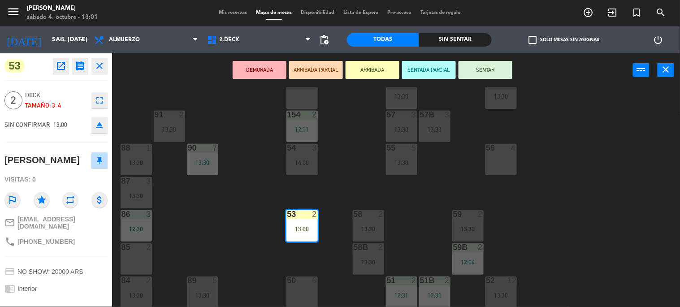
click at [473, 66] on button "SENTAR" at bounding box center [485, 70] width 54 height 18
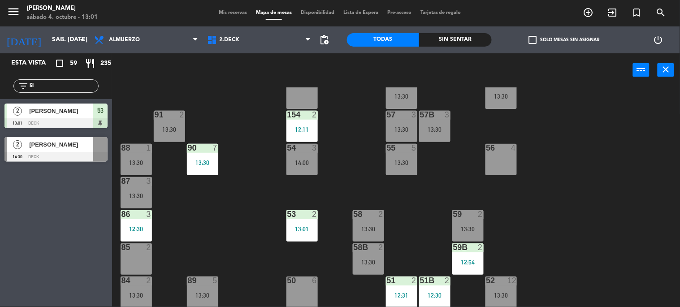
click at [220, 9] on div "Mis reservas Mapa de mesas Disponibilidad Lista de Espera Pre-acceso Tarjetas d…" at bounding box center [339, 13] width 251 height 8
click at [244, 11] on span "Mis reservas" at bounding box center [232, 12] width 37 height 5
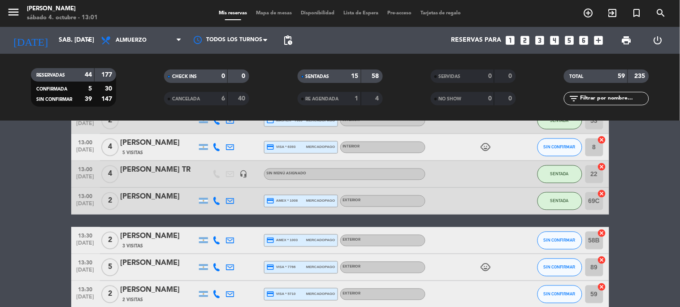
scroll to position [315, 0]
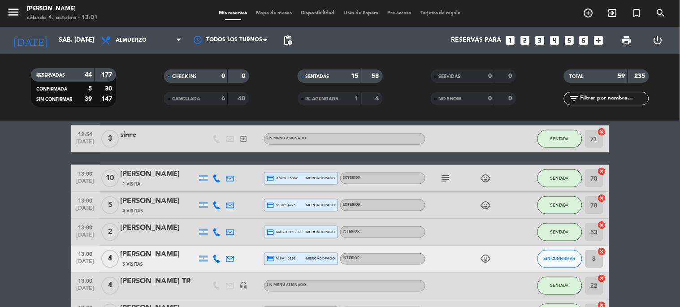
click at [485, 259] on icon "child_care" at bounding box center [485, 259] width 11 height 11
click at [552, 260] on span "SIN CONFIRMAR" at bounding box center [560, 258] width 32 height 5
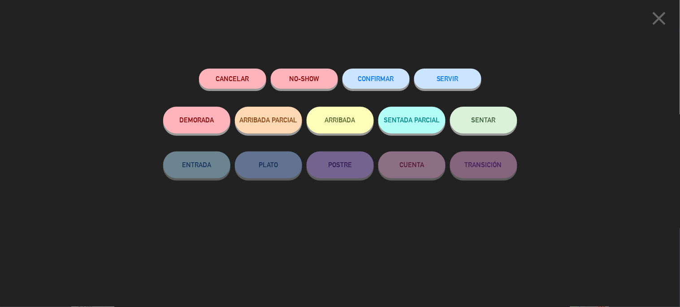
click at [344, 126] on button "ARRIBADA" at bounding box center [340, 120] width 67 height 27
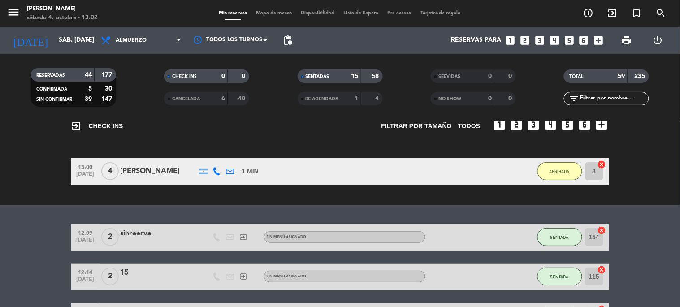
scroll to position [0, 0]
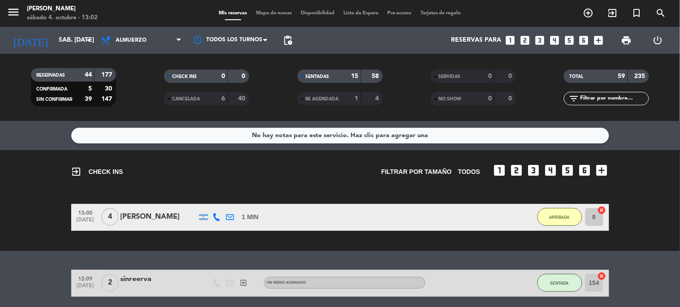
click at [278, 17] on div "Mis reservas Mapa de mesas Disponibilidad Lista de Espera Pre-acceso Tarjetas d…" at bounding box center [339, 13] width 251 height 8
click at [270, 9] on div "Mis reservas Mapa de mesas Disponibilidad Lista de Espera Pre-acceso Tarjetas d…" at bounding box center [339, 13] width 251 height 8
click at [269, 13] on span "Mapa de mesas" at bounding box center [273, 13] width 45 height 5
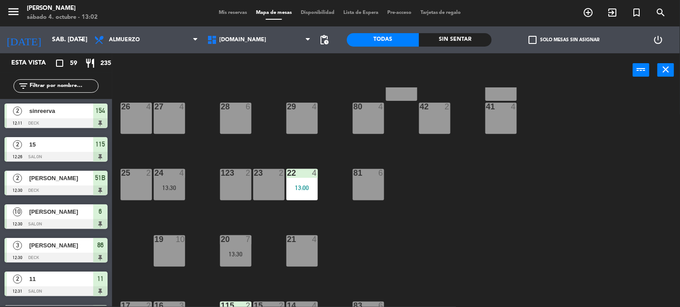
scroll to position [324, 0]
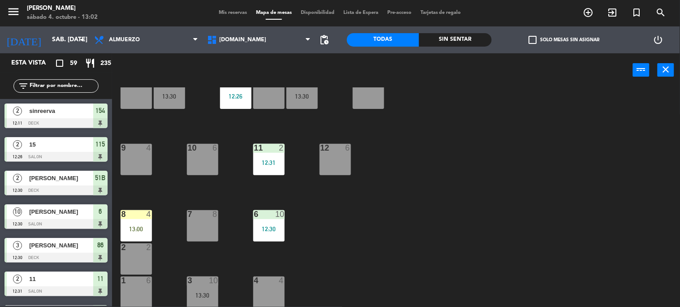
drag, startPoint x: 155, startPoint y: 245, endPoint x: 151, endPoint y: 255, distance: 10.8
click at [155, 245] on div "2" at bounding box center [150, 247] width 15 height 8
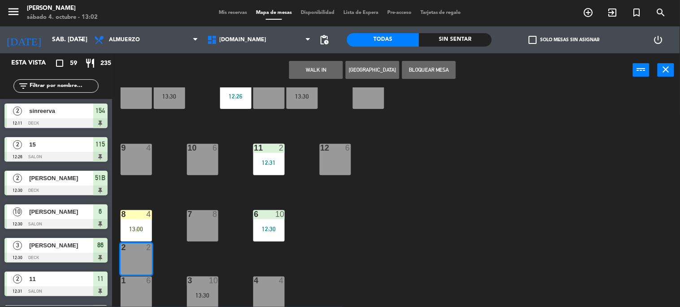
click at [145, 280] on div "6" at bounding box center [150, 281] width 15 height 8
click at [173, 264] on div "34 2 35 6 36 8 43 2 37 10 CAVA 12 13:30 33 4 32 6 31 8 30 6 47 8 39 4 45 6 40 2…" at bounding box center [399, 197] width 561 height 220
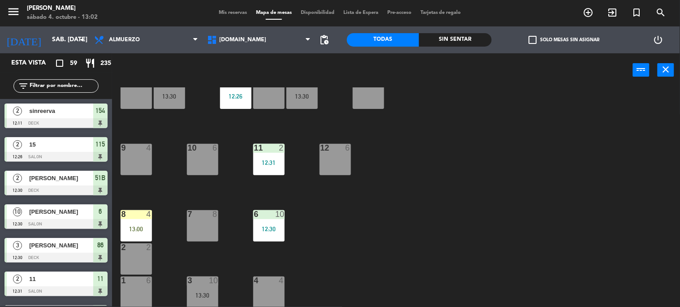
drag, startPoint x: 142, startPoint y: 291, endPoint x: 146, endPoint y: 228, distance: 63.8
click at [144, 288] on div "1 6" at bounding box center [136, 292] width 31 height 31
drag, startPoint x: 146, startPoint y: 226, endPoint x: 173, endPoint y: 198, distance: 39.6
click at [147, 226] on div "13:00" at bounding box center [136, 229] width 31 height 6
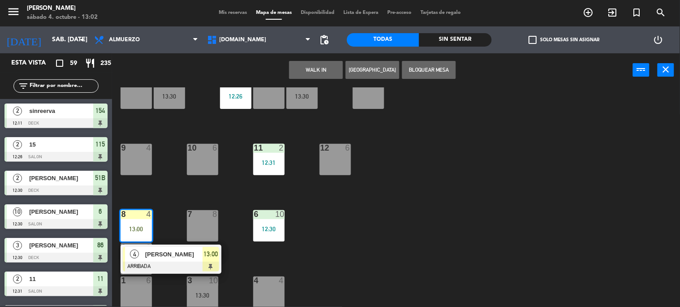
click at [149, 277] on div "6" at bounding box center [148, 281] width 5 height 8
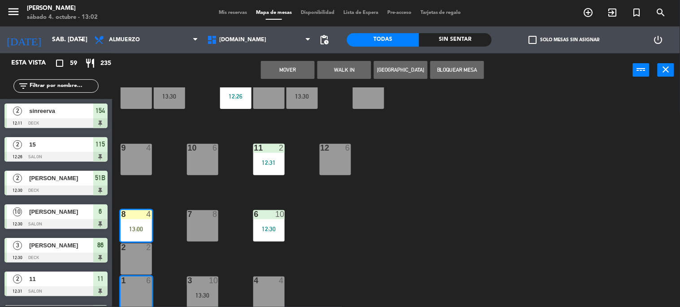
click at [282, 71] on button "Mover" at bounding box center [288, 70] width 54 height 18
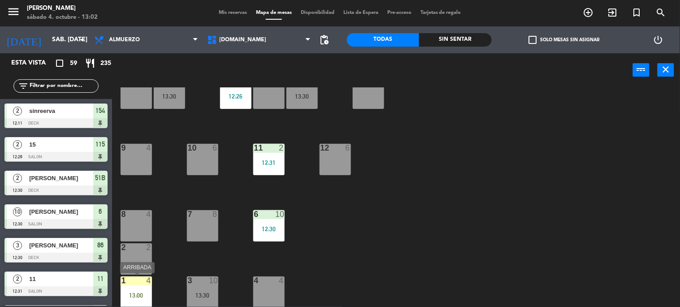
click at [126, 288] on div "1 4 13:00" at bounding box center [136, 292] width 31 height 31
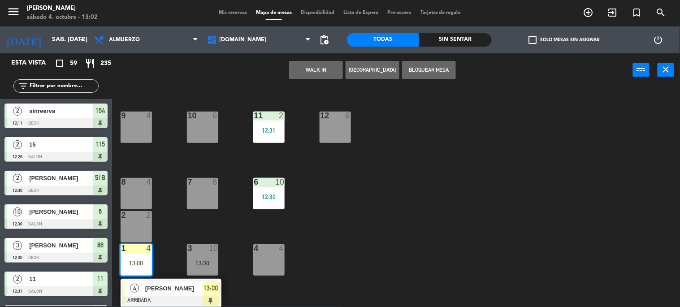
click at [152, 290] on span "[PERSON_NAME]" at bounding box center [173, 288] width 57 height 9
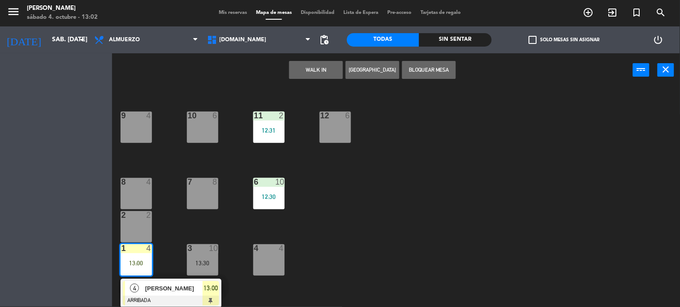
scroll to position [325, 0]
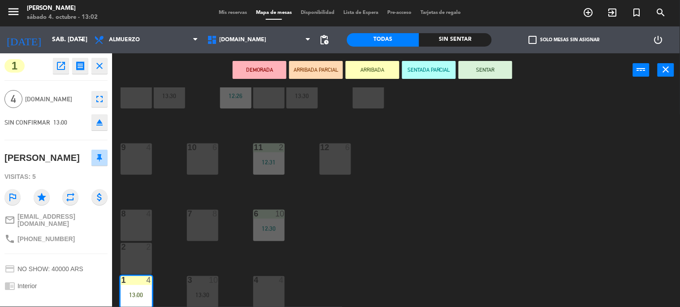
click at [470, 71] on button "SENTAR" at bounding box center [485, 70] width 54 height 18
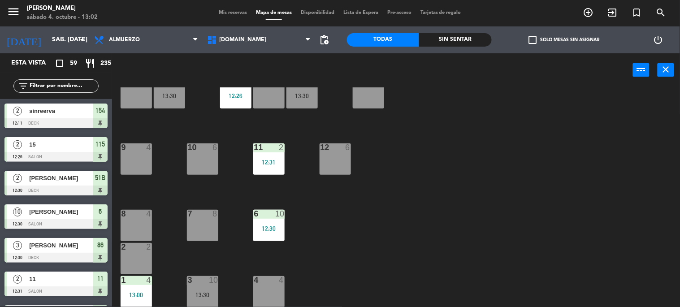
scroll to position [0, 0]
click at [232, 12] on span "Mis reservas" at bounding box center [232, 12] width 37 height 5
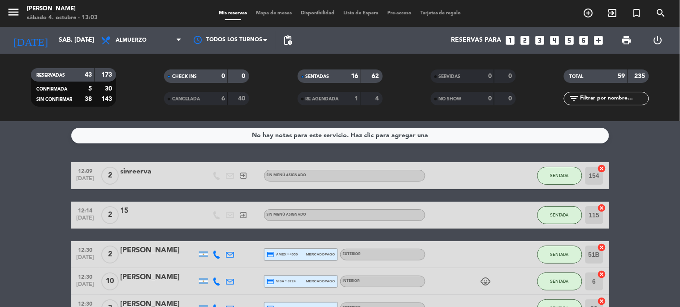
click at [56, 28] on div "[DATE] sáb. [DATE] arrow_drop_down" at bounding box center [52, 40] width 90 height 27
click at [71, 51] on div "[DATE] sáb. [DATE] arrow_drop_down" at bounding box center [52, 40] width 90 height 27
click at [71, 47] on input "sáb. [DATE]" at bounding box center [96, 40] width 85 height 16
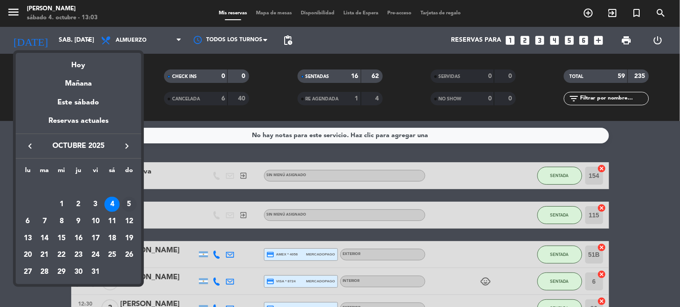
click at [124, 202] on div "5" at bounding box center [128, 204] width 15 height 15
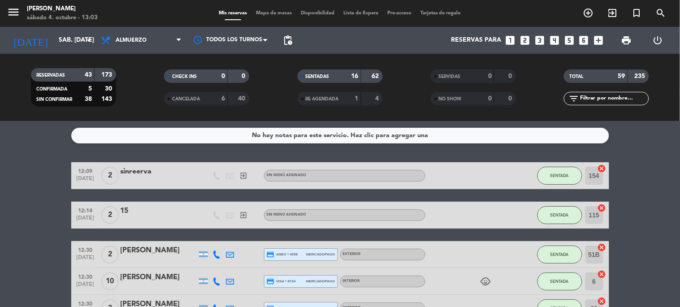
type input "dom. [DATE]"
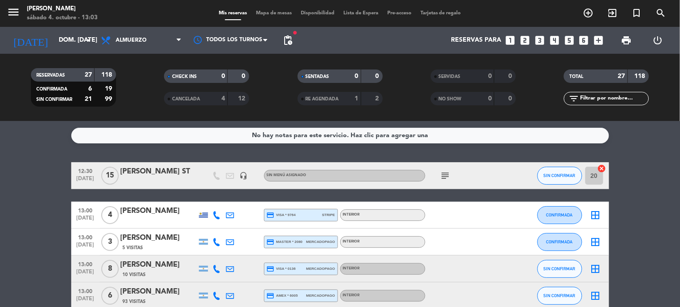
scroll to position [149, 0]
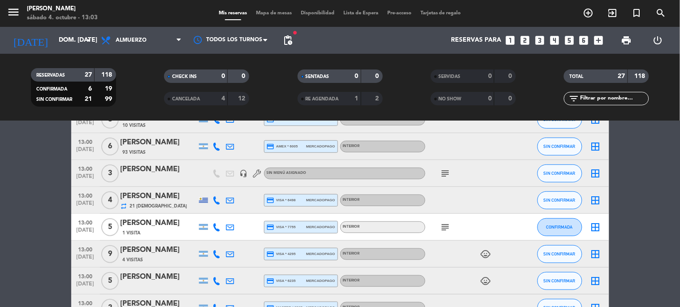
click at [480, 254] on span "child_care" at bounding box center [485, 254] width 13 height 11
click at [485, 258] on icon "child_care" at bounding box center [485, 254] width 11 height 11
click at [487, 279] on icon "child_care" at bounding box center [485, 281] width 11 height 11
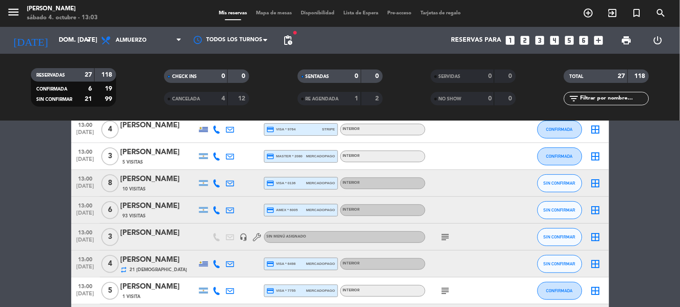
scroll to position [0, 0]
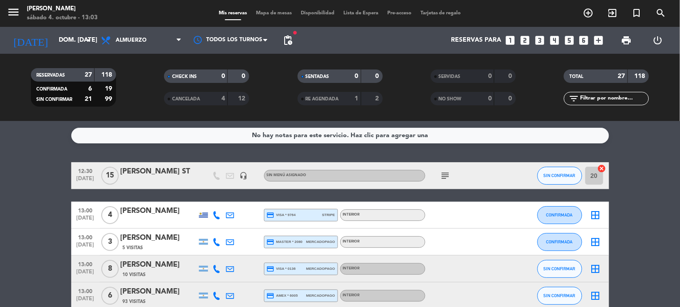
click at [445, 177] on icon "subject" at bounding box center [445, 175] width 11 height 11
click at [459, 149] on div "No hay notas para este servicio. Haz clic para agregar una 12:30 [DATE] [PERSON…" at bounding box center [340, 214] width 680 height 186
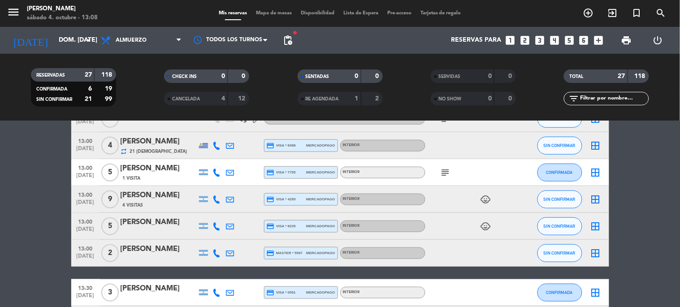
scroll to position [149, 0]
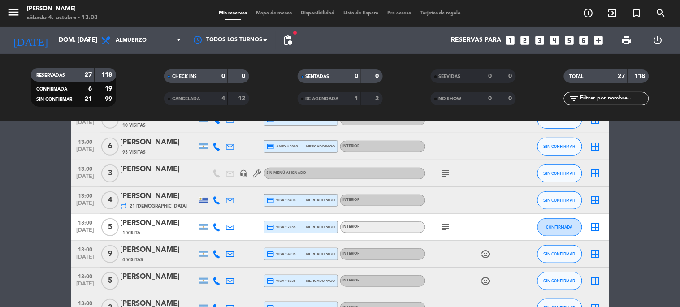
click at [487, 278] on icon "child_care" at bounding box center [485, 281] width 11 height 11
click at [485, 257] on div "1" at bounding box center [485, 264] width 13 height 16
click at [606, 95] on input "text" at bounding box center [613, 99] width 69 height 10
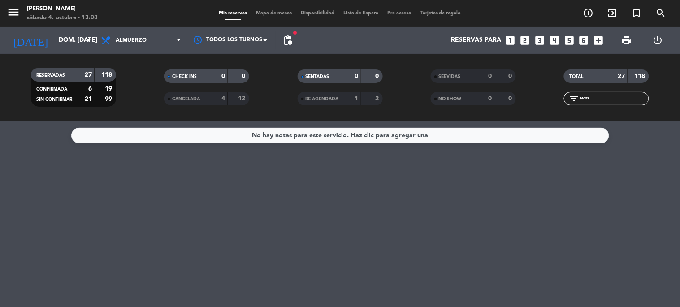
type input "w"
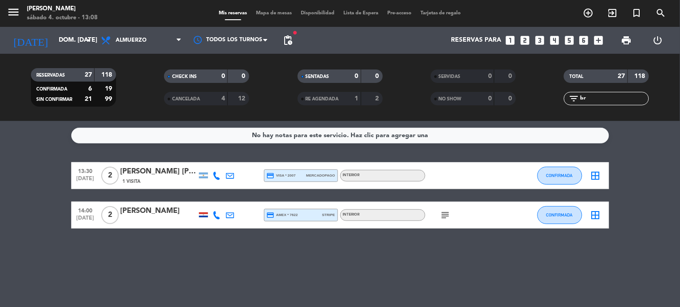
type input "b"
